Goal: Task Accomplishment & Management: Complete application form

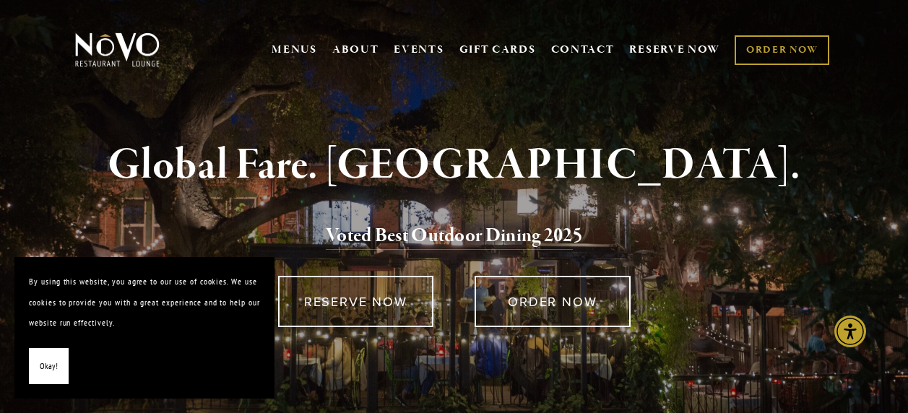
click at [43, 357] on span "Okay!" at bounding box center [49, 366] width 18 height 21
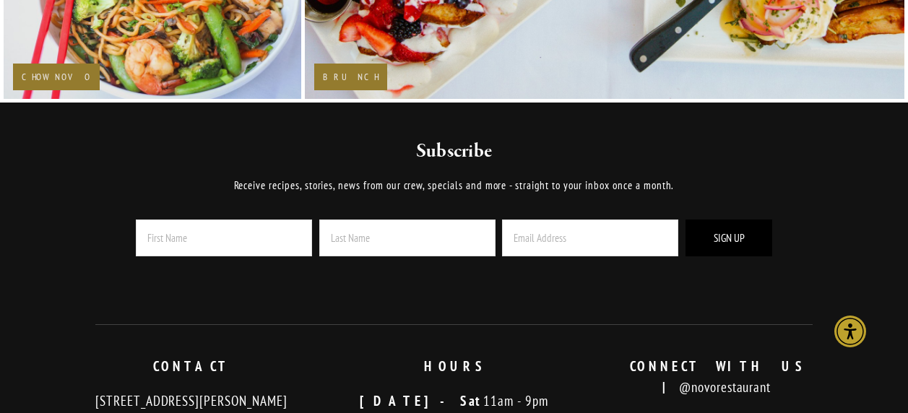
scroll to position [2678, 0]
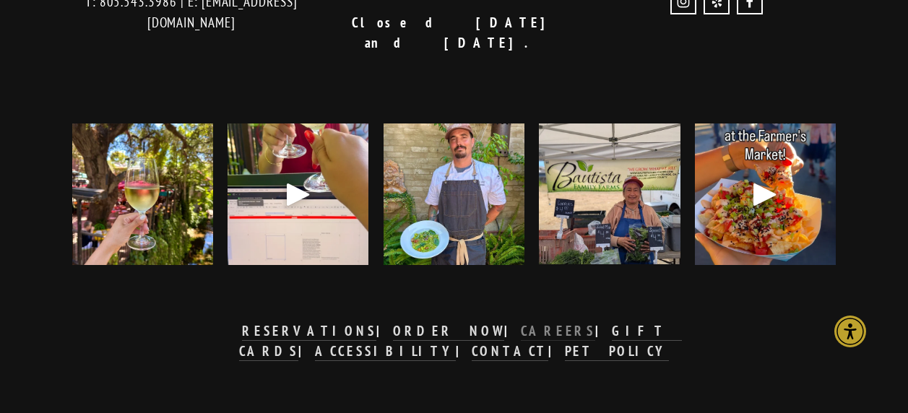
click at [521, 322] on strong "CAREERS" at bounding box center [558, 330] width 75 height 17
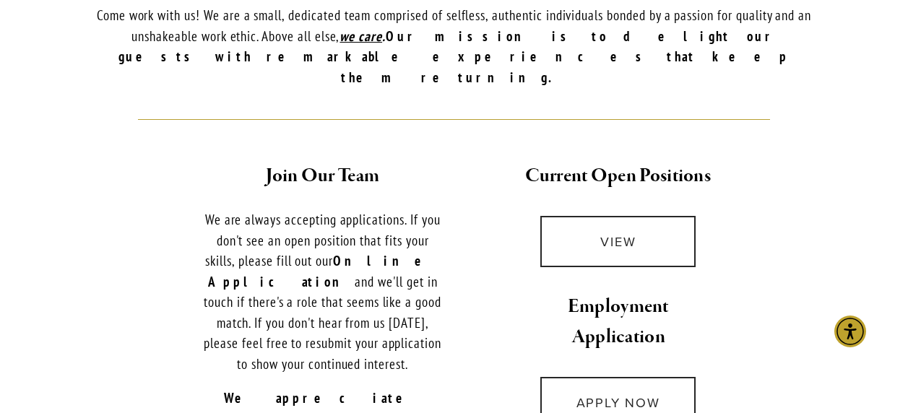
scroll to position [510, 0]
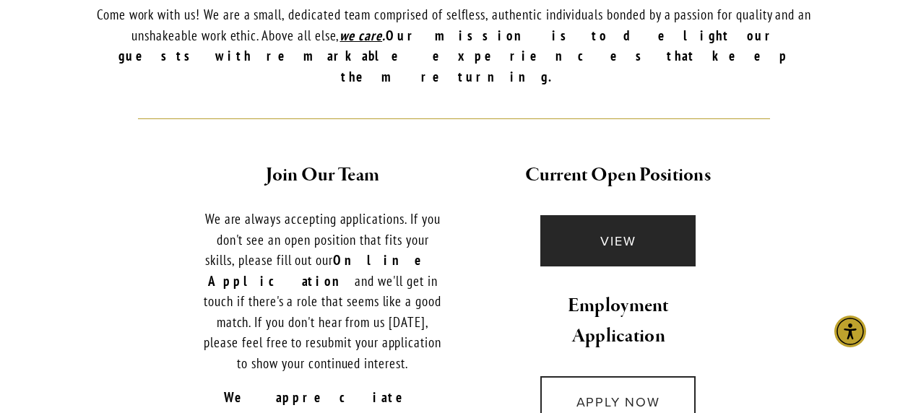
click at [590, 217] on link "VIEW" at bounding box center [617, 240] width 155 height 51
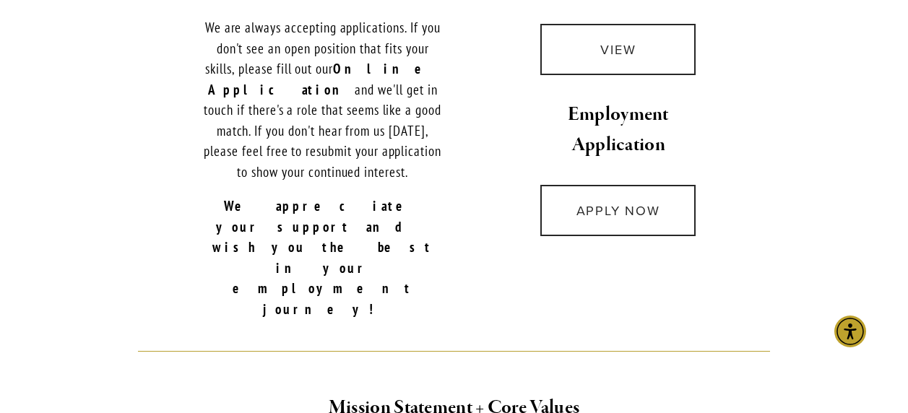
scroll to position [703, 0]
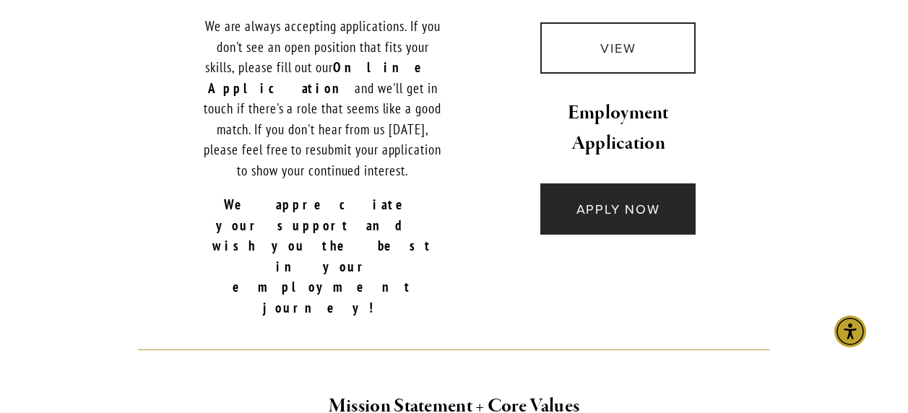
click at [623, 194] on link "APPLY NOW" at bounding box center [617, 208] width 155 height 51
